Goal: Check status

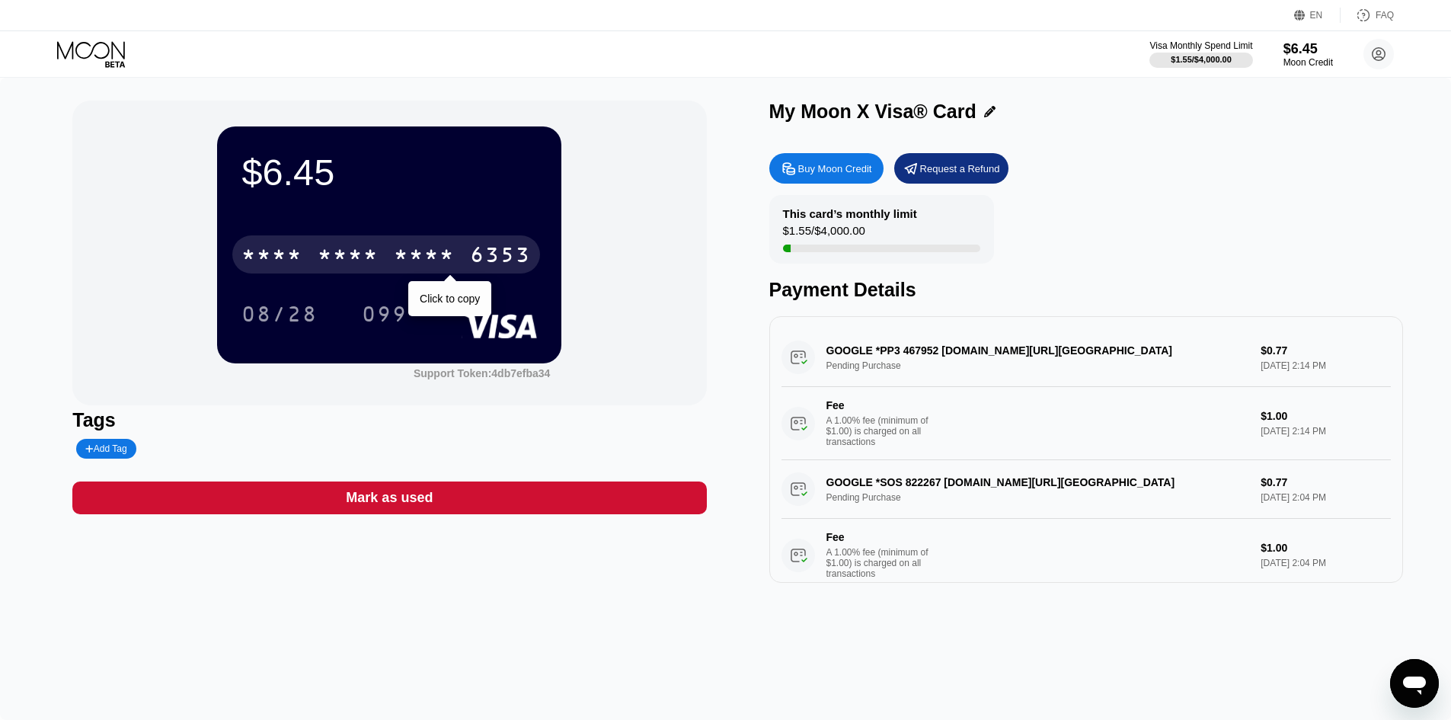
click at [310, 202] on div "$6.45 * * * * * * * * * * * * 6353 Click to copy 08/28 099" at bounding box center [389, 244] width 344 height 236
click at [333, 263] on div "* * * *" at bounding box center [348, 257] width 61 height 24
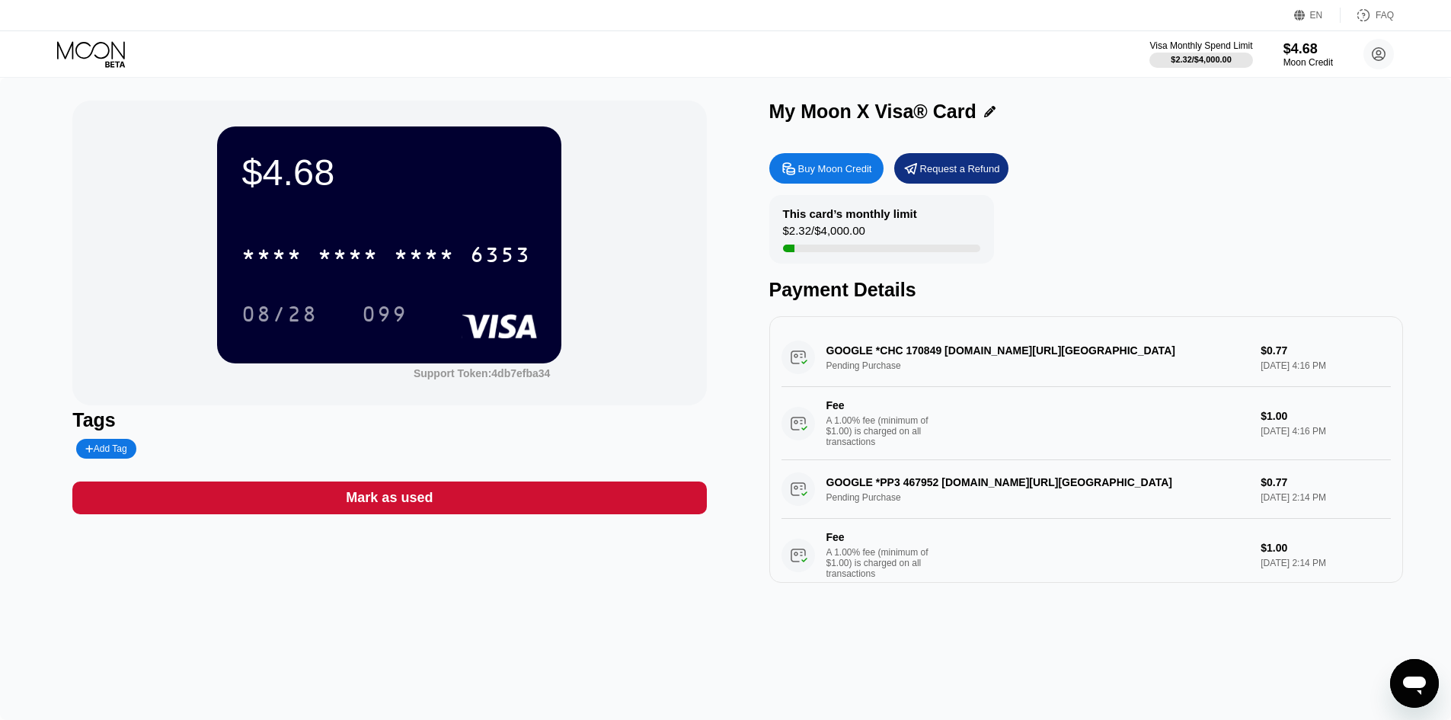
drag, startPoint x: 905, startPoint y: 354, endPoint x: 929, endPoint y: 358, distance: 24.1
click at [929, 358] on div "GOOGLE *CHC 170849 g.co/helppay#US Pending Purchase $0.77 Sep 19, 2025 4:16 PM …" at bounding box center [1087, 394] width 610 height 132
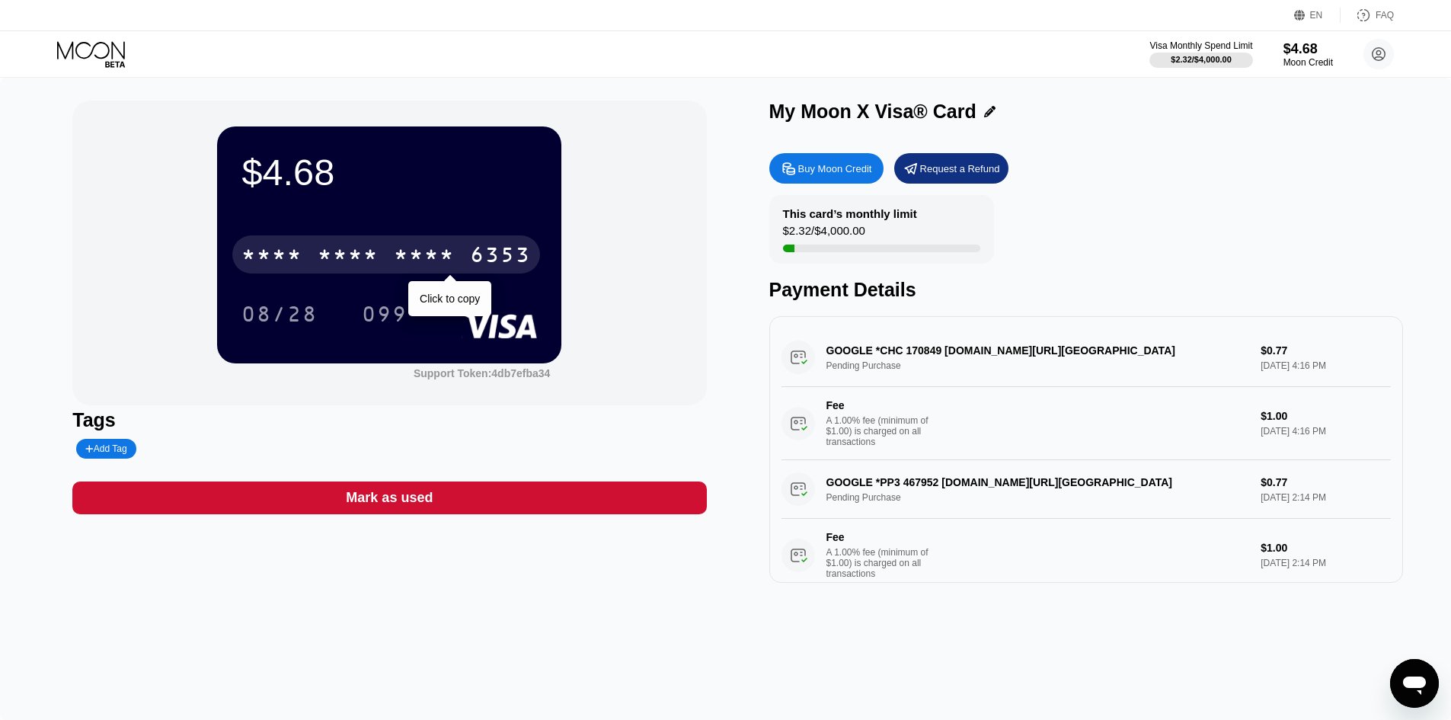
click at [364, 255] on div "* * * *" at bounding box center [348, 257] width 61 height 24
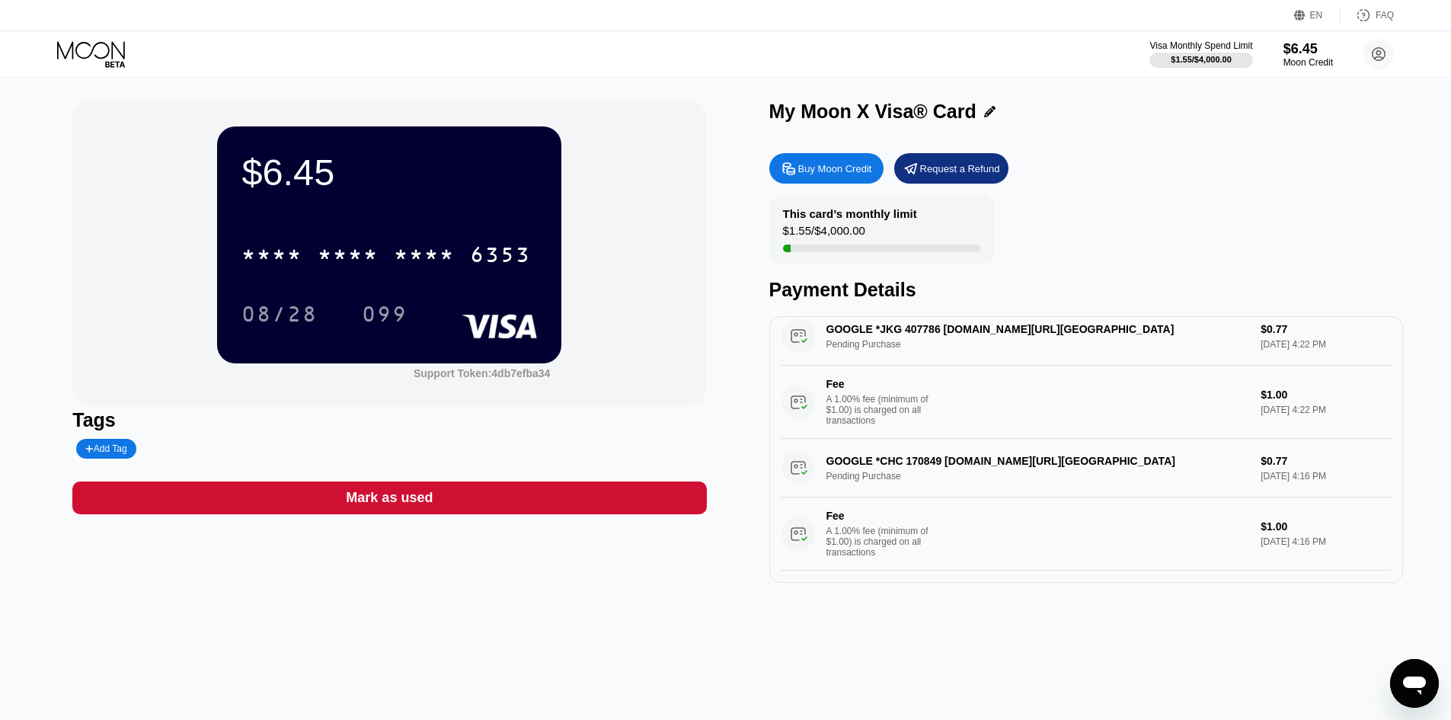
click at [339, 269] on div "* * * *" at bounding box center [348, 257] width 61 height 24
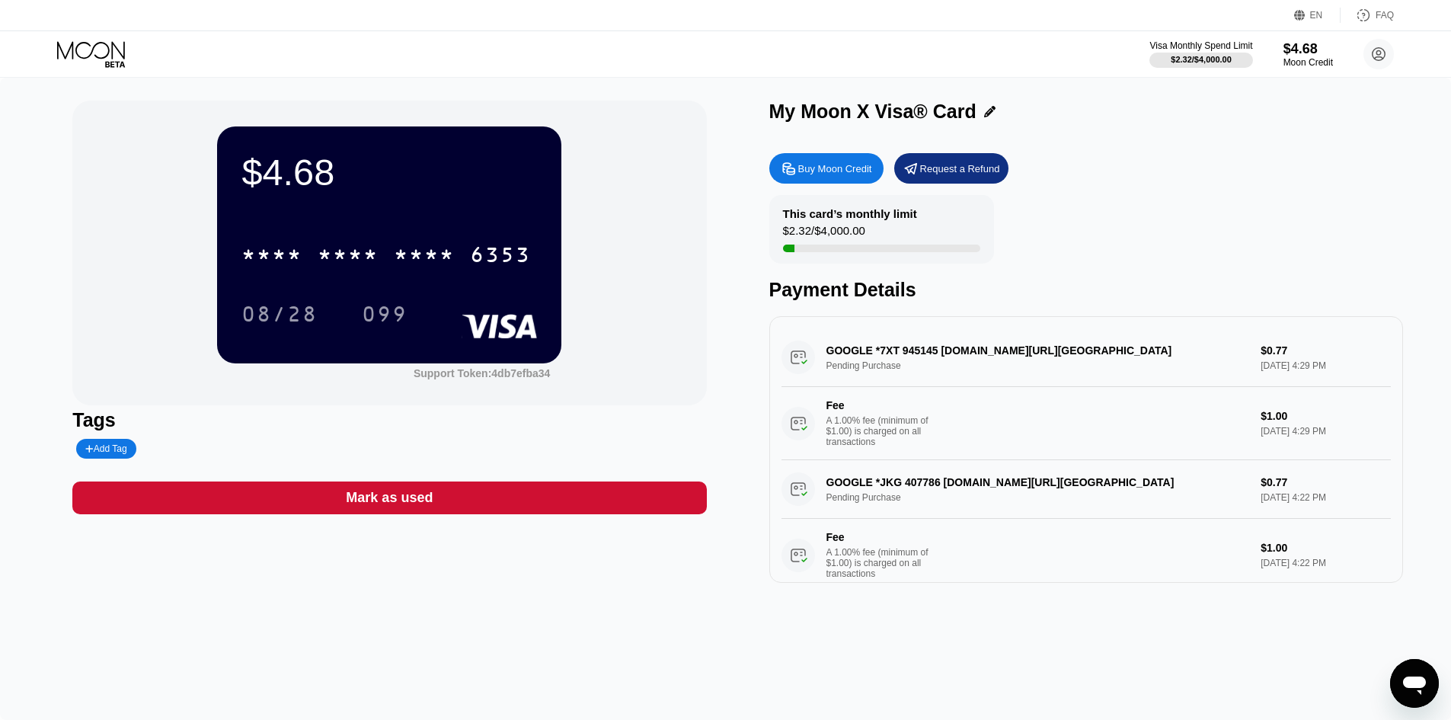
click at [389, 274] on div "* * * * * * * * * * * * 6353" at bounding box center [386, 254] width 308 height 38
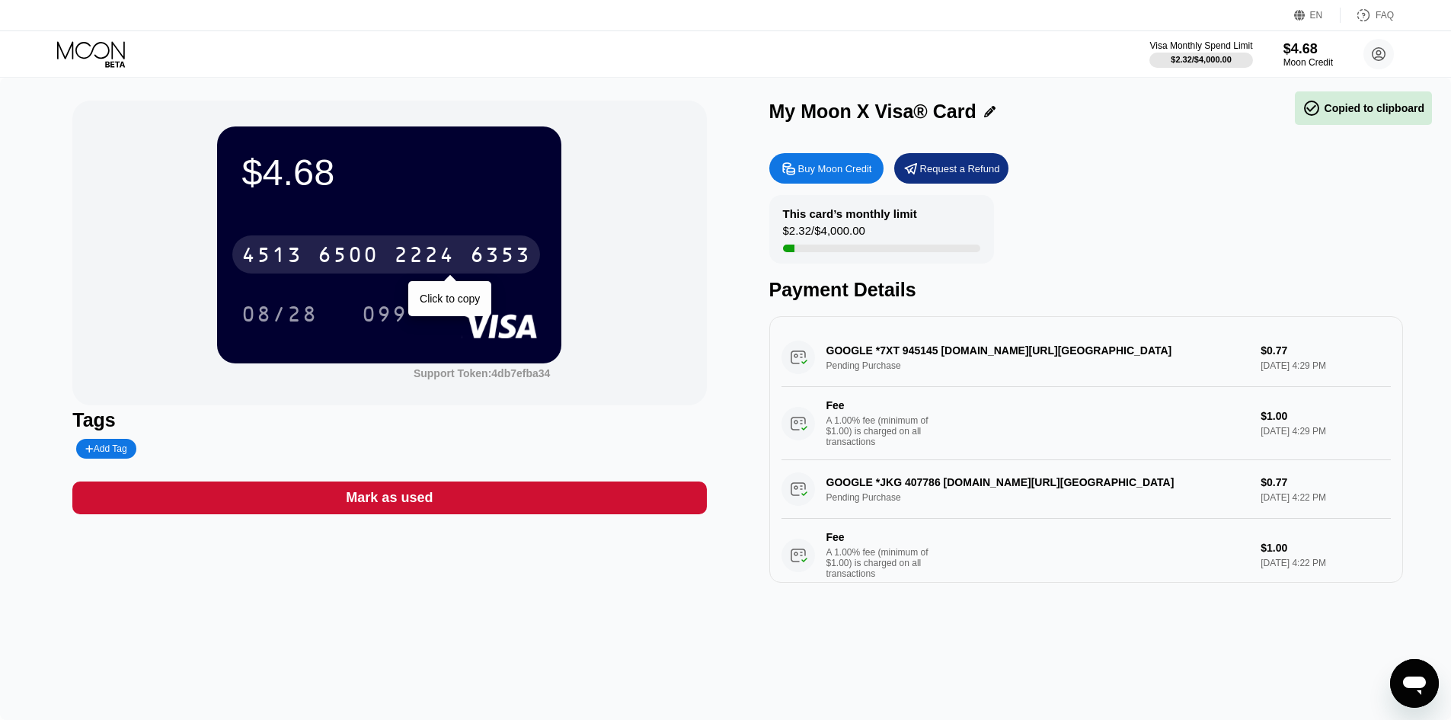
click at [374, 267] on div "6500" at bounding box center [348, 257] width 61 height 24
click at [291, 249] on div "* * * *" at bounding box center [272, 257] width 61 height 24
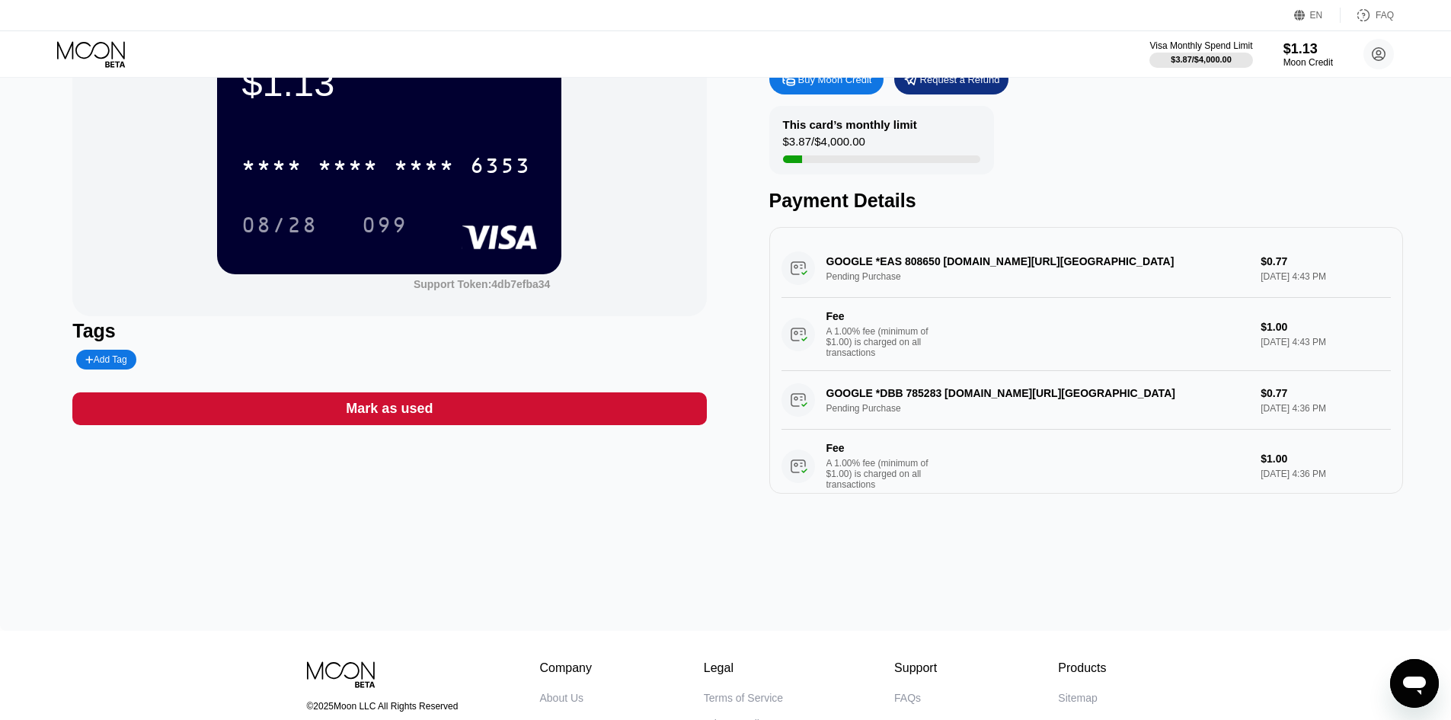
scroll to position [229, 0]
